Goal: Information Seeking & Learning: Compare options

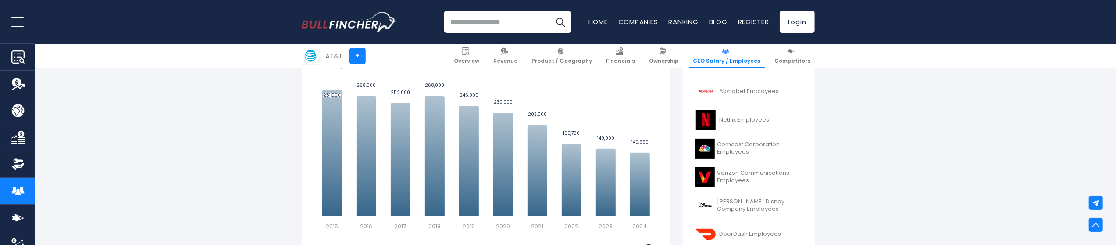
scroll to position [273, 0]
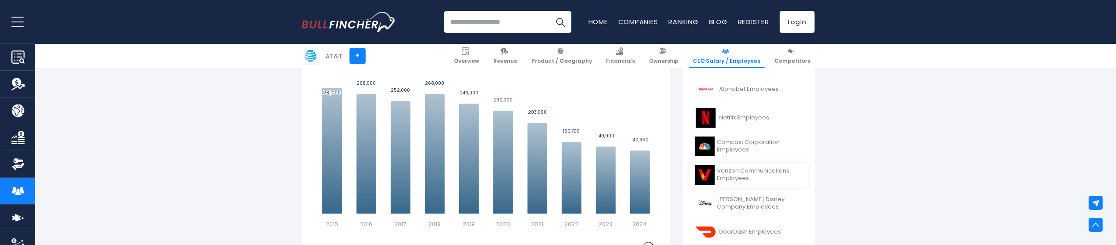
click at [704, 163] on img at bounding box center [705, 175] width 20 height 20
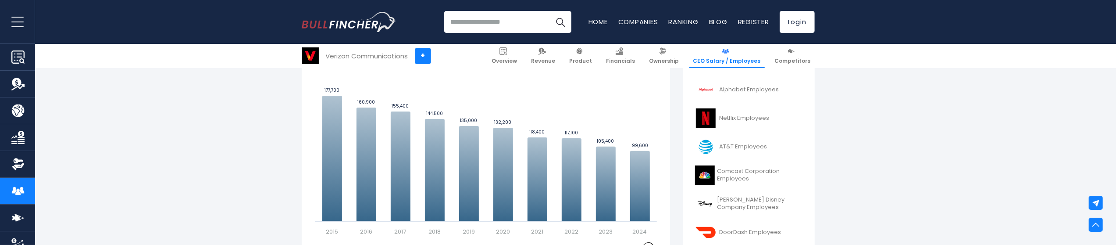
scroll to position [275, 0]
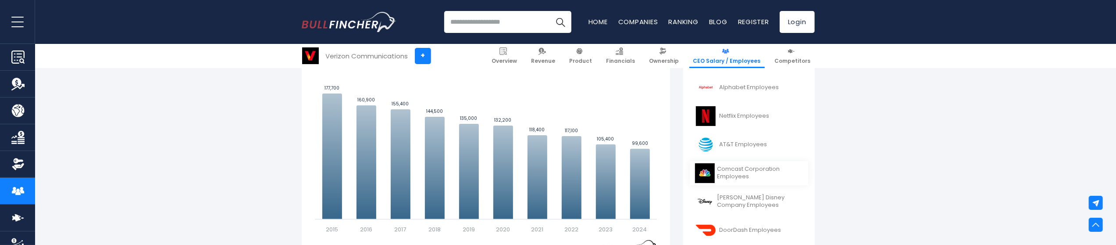
click at [710, 180] on img at bounding box center [705, 173] width 20 height 20
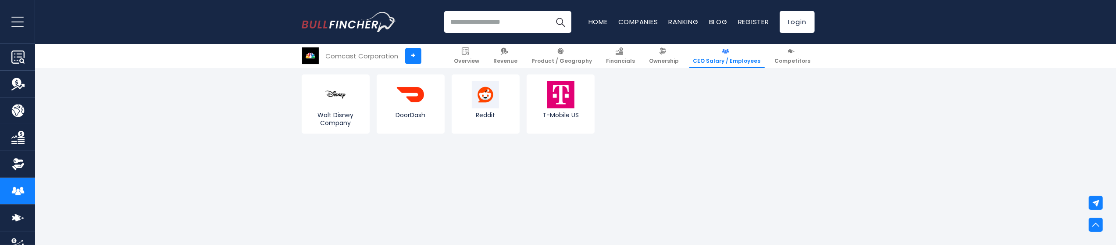
scroll to position [1272, 0]
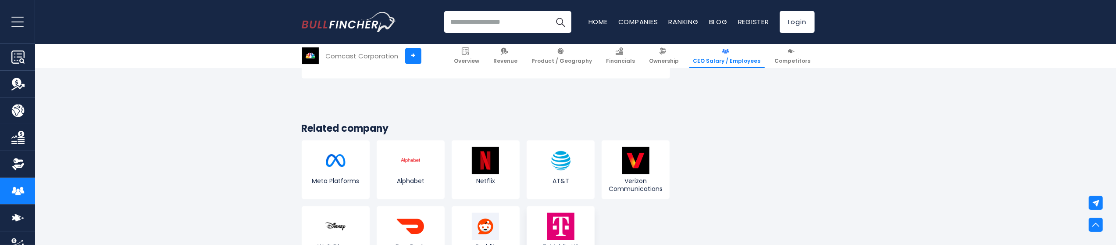
click at [566, 225] on img at bounding box center [560, 226] width 27 height 27
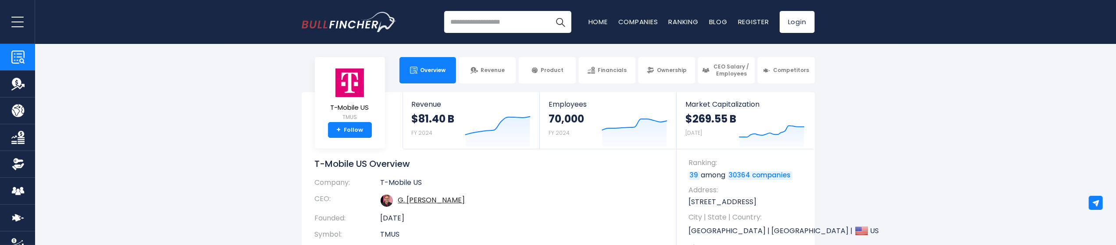
click at [464, 20] on input "search" at bounding box center [507, 22] width 127 height 22
type input "**********"
click at [550, 11] on button "Search" at bounding box center [561, 22] width 22 height 22
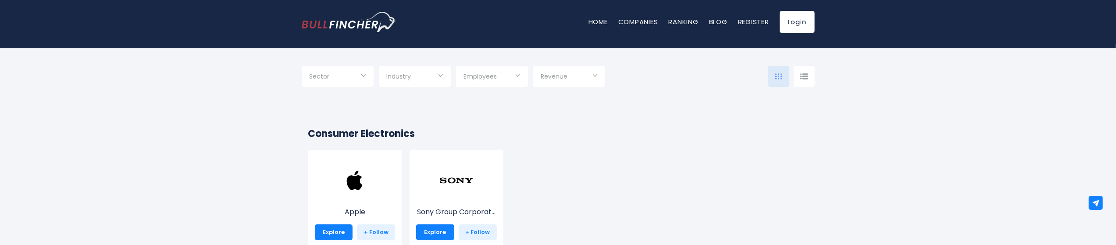
scroll to position [88, 0]
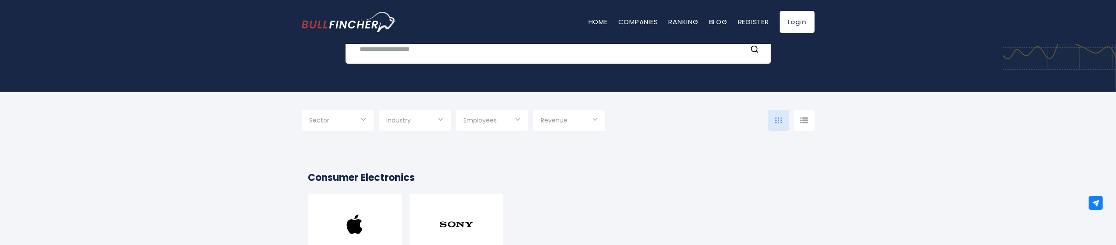
click at [362, 120] on div "Sector" at bounding box center [338, 120] width 72 height 21
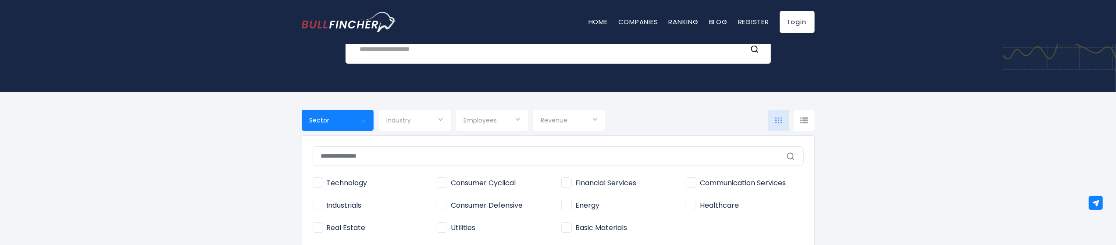
scroll to position [132, 0]
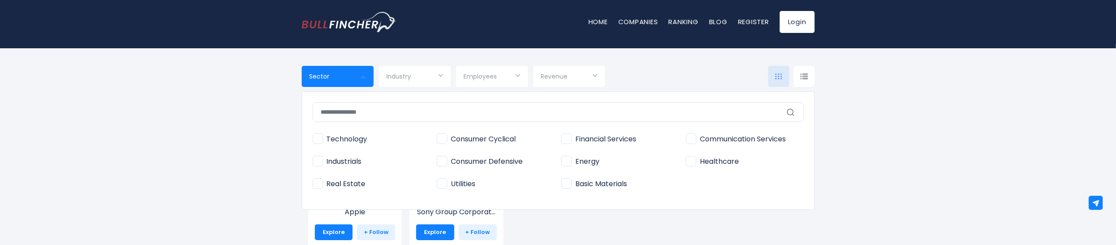
click at [693, 139] on span "Communication Services" at bounding box center [736, 139] width 100 height 9
type input "**********"
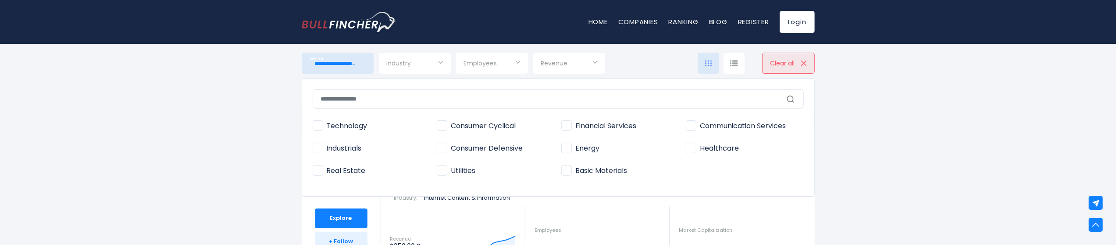
scroll to position [351, 0]
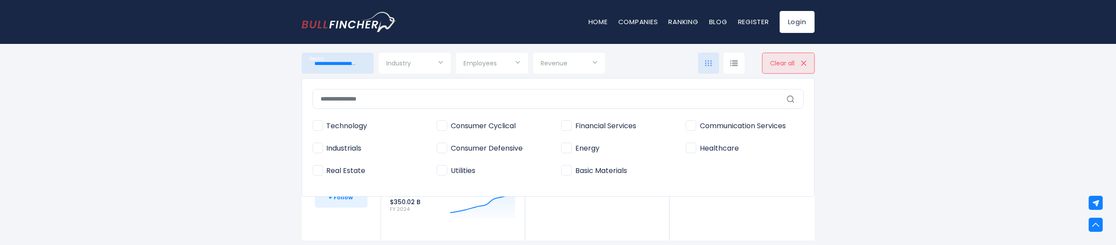
click at [405, 98] on input "text" at bounding box center [558, 99] width 491 height 20
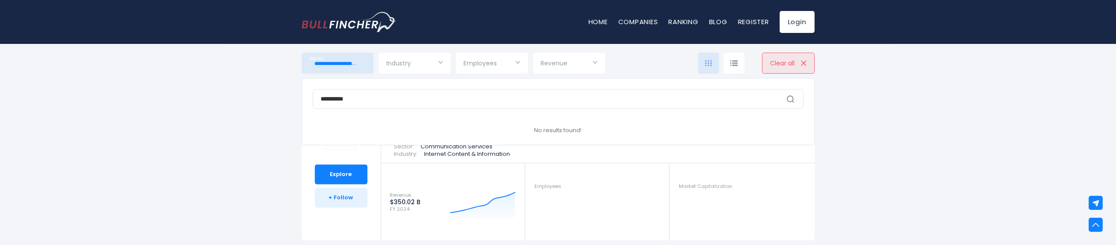
click at [789, 98] on icon at bounding box center [790, 99] width 9 height 9
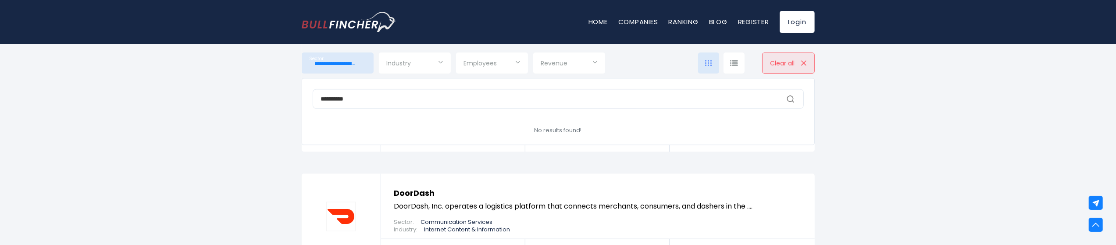
scroll to position [1316, 0]
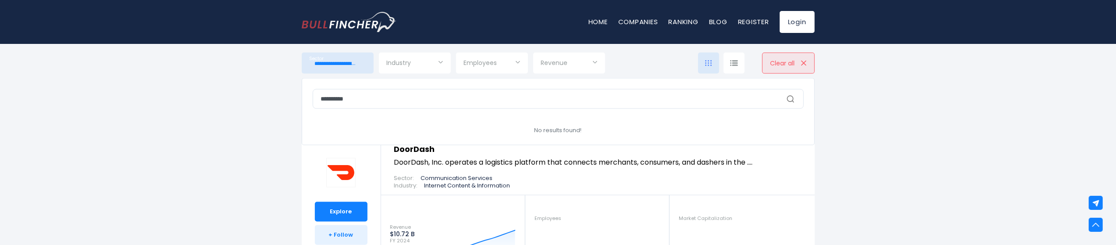
drag, startPoint x: 364, startPoint y: 99, endPoint x: 262, endPoint y: 95, distance: 101.8
click at [302, 74] on div "**********" at bounding box center [338, 63] width 72 height 21
type input "********"
click at [789, 96] on icon at bounding box center [790, 99] width 9 height 9
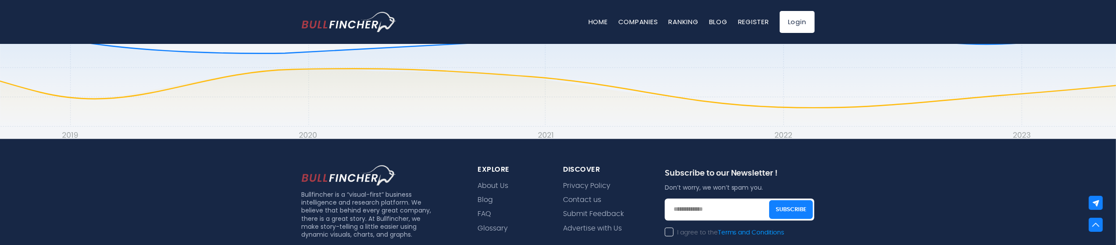
scroll to position [2149, 0]
